Goal: Transaction & Acquisition: Purchase product/service

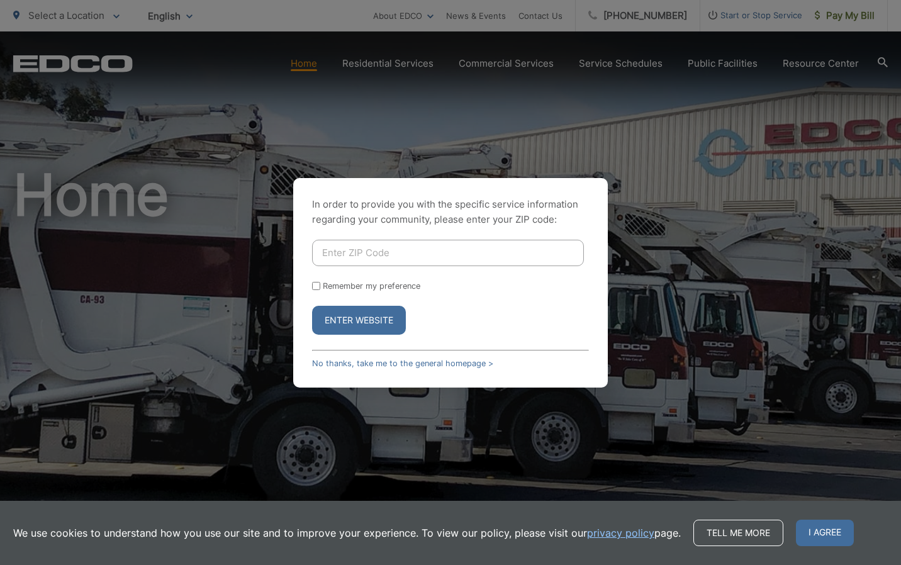
click at [342, 253] on input "Enter ZIP Code" at bounding box center [448, 253] width 272 height 26
type input "92116"
click at [383, 314] on button "Enter Website" at bounding box center [359, 320] width 94 height 29
click at [327, 258] on input "Enter ZIP Code" at bounding box center [448, 253] width 272 height 26
type input "92116"
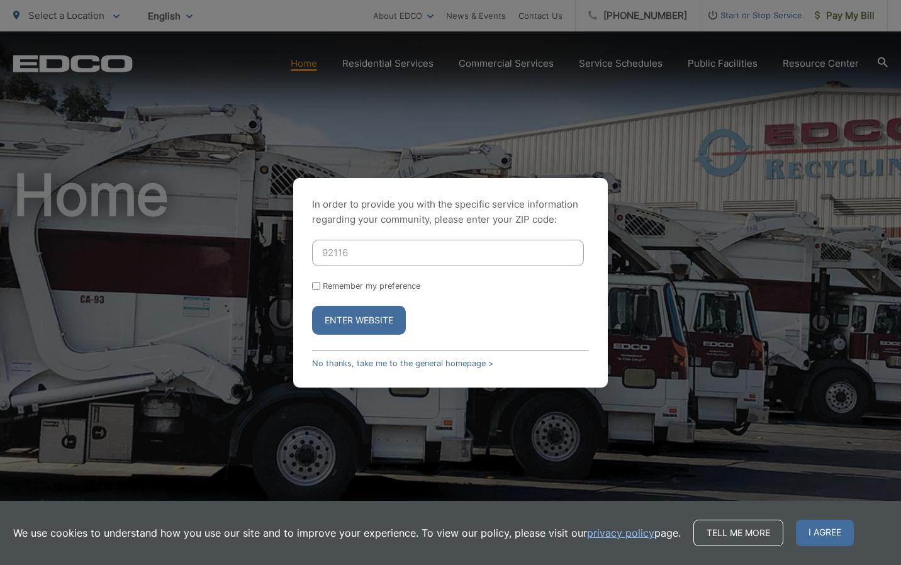
click at [379, 317] on button "Enter Website" at bounding box center [359, 320] width 94 height 29
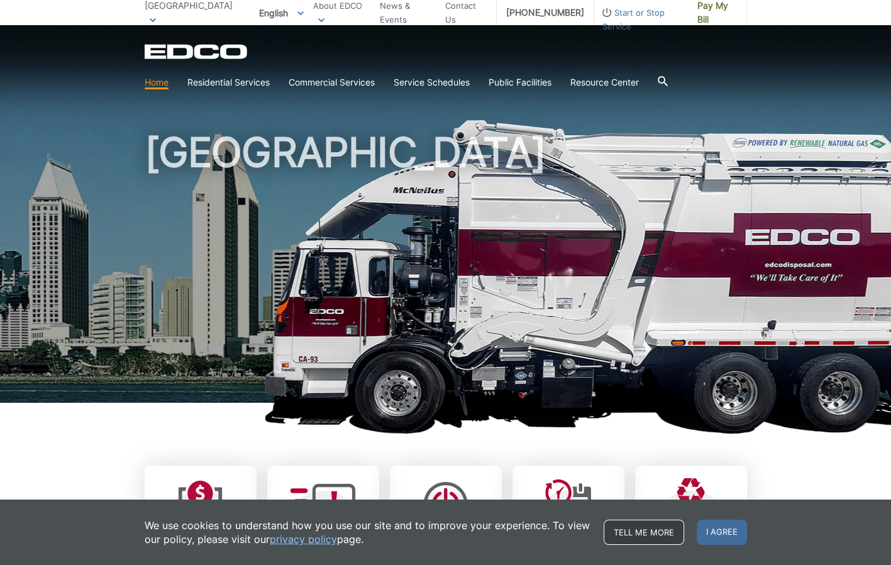
click at [684, 530] on link "Tell me more" at bounding box center [644, 532] width 81 height 25
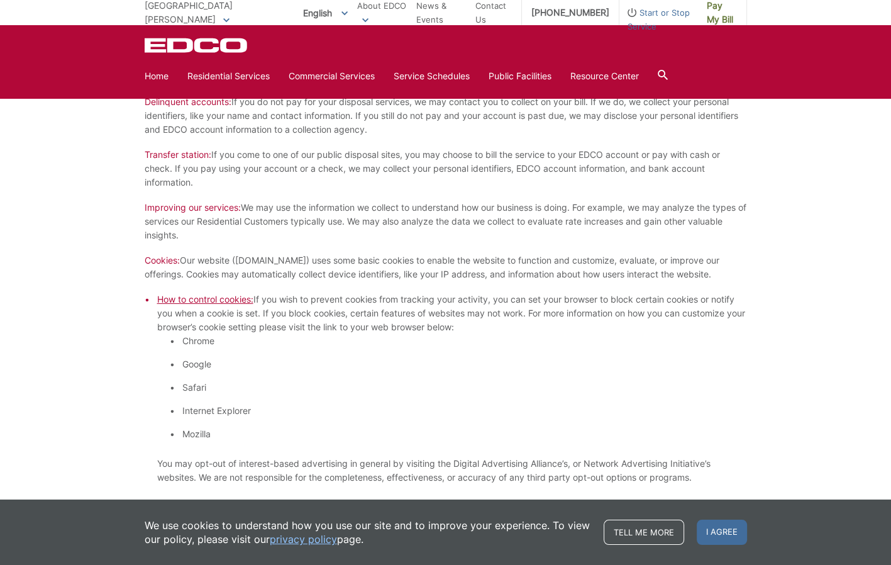
scroll to position [943, 0]
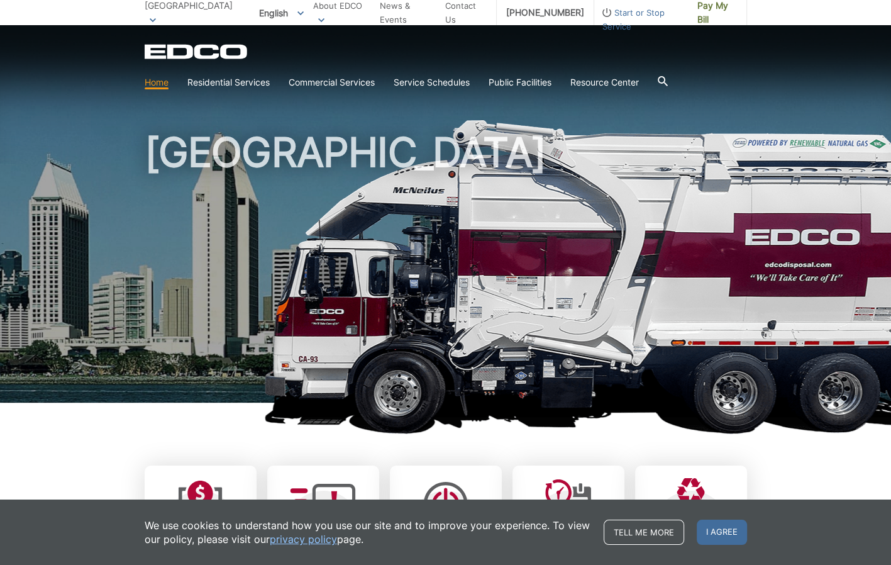
click at [337, 535] on link "privacy policy" at bounding box center [303, 539] width 67 height 14
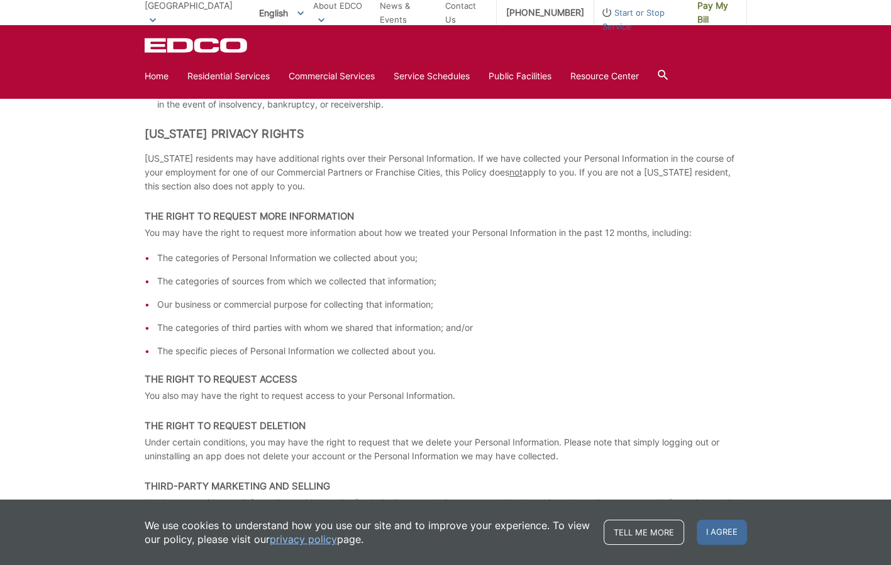
scroll to position [1698, 0]
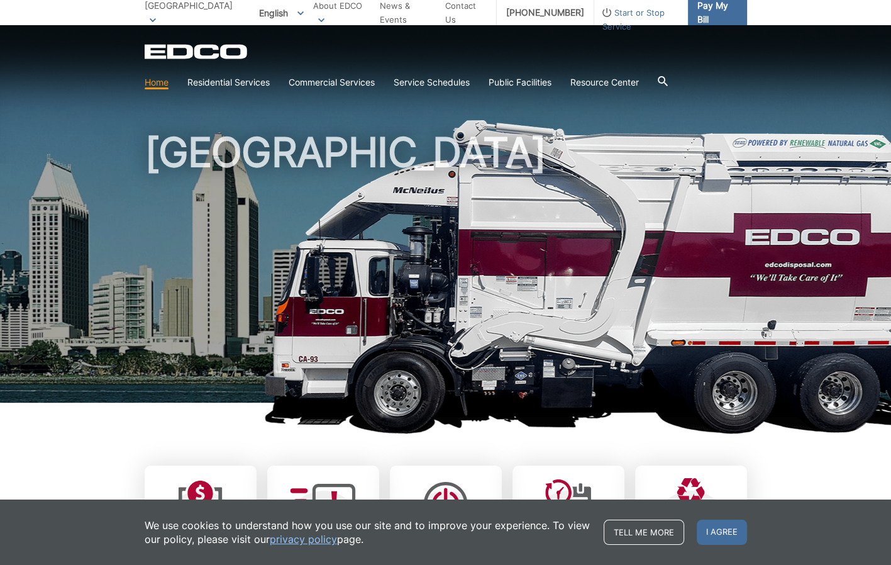
click at [737, 12] on span "Pay My Bill" at bounding box center [718, 13] width 40 height 28
